Goal: Find specific page/section: Find specific page/section

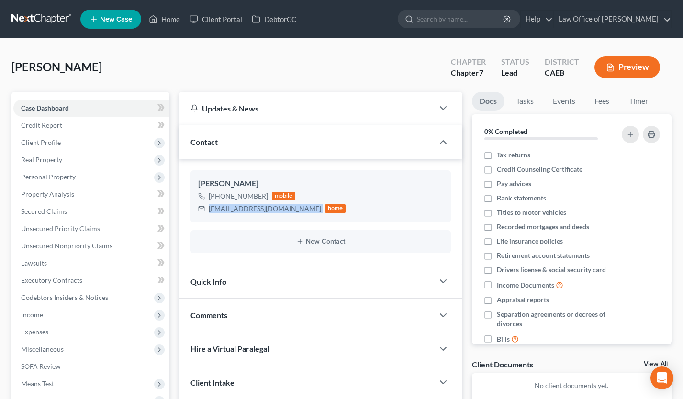
click at [45, 17] on link at bounding box center [41, 19] width 61 height 17
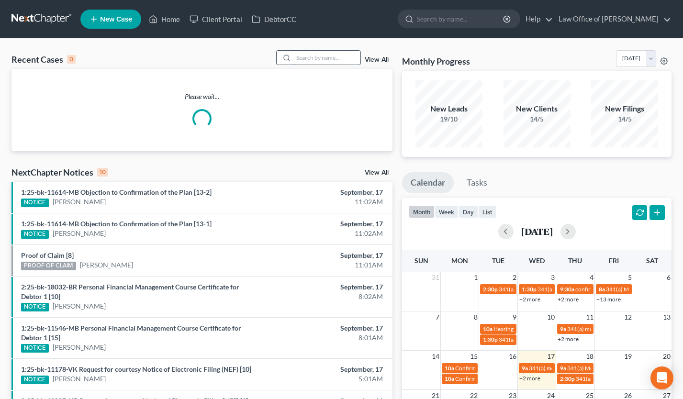
click at [338, 57] on input "search" at bounding box center [327, 58] width 67 height 14
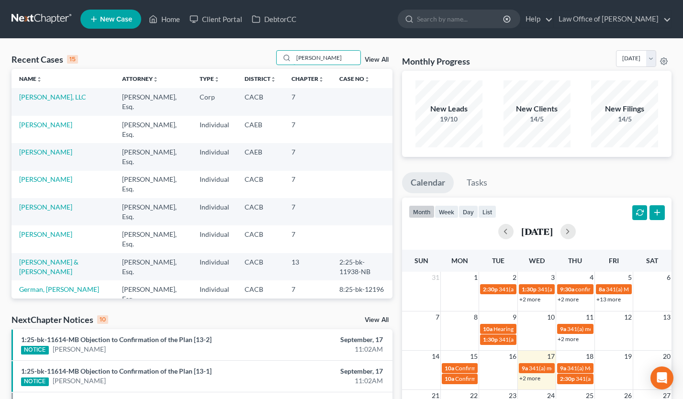
type input "[PERSON_NAME]"
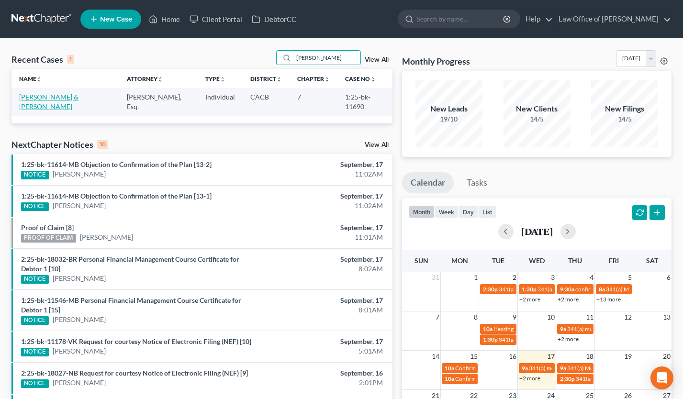
click at [58, 96] on link "[PERSON_NAME] & [PERSON_NAME]" at bounding box center [48, 102] width 59 height 18
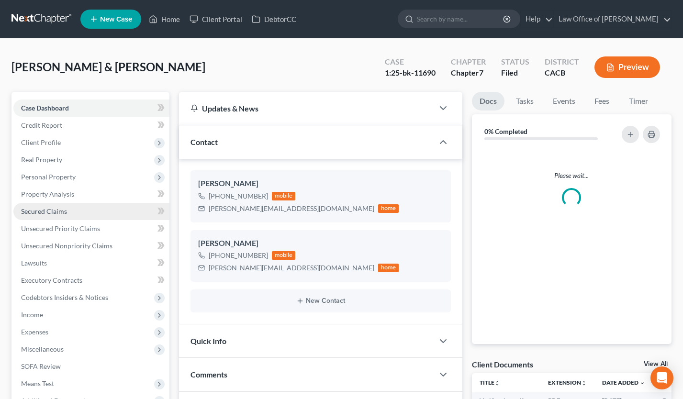
click at [62, 208] on span "Secured Claims" at bounding box center [44, 211] width 46 height 8
